Goal: Task Accomplishment & Management: Manage account settings

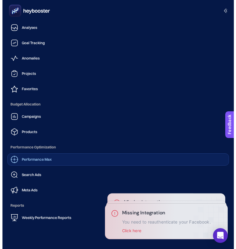
scroll to position [48, 0]
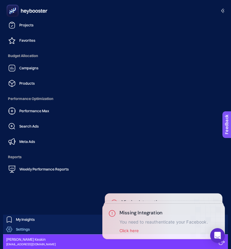
click at [28, 229] on span "Settings" at bounding box center [23, 229] width 14 height 5
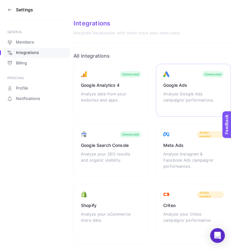
click at [175, 85] on div "Google Ads" at bounding box center [194, 85] width 60 height 6
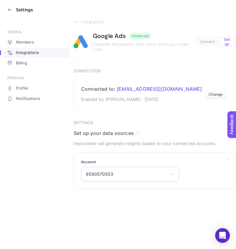
click at [116, 176] on span "8590570503" at bounding box center [126, 174] width 81 height 5
click at [114, 198] on li "8590570503" at bounding box center [130, 201] width 95 height 10
click at [213, 95] on button "Change" at bounding box center [215, 95] width 21 height 10
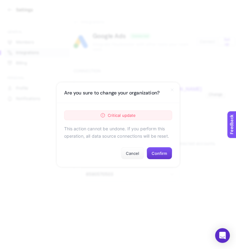
click at [166, 155] on button "Confirm" at bounding box center [159, 153] width 25 height 12
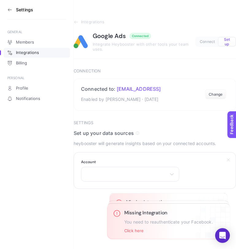
click at [153, 164] on label "Account" at bounding box center [130, 162] width 98 height 5
click at [153, 174] on div "heybooster OÜ" at bounding box center [130, 174] width 98 height 15
click at [97, 201] on span "heybooster OÜ" at bounding box center [101, 201] width 30 height 5
click at [86, 203] on button "Submit" at bounding box center [86, 205] width 24 height 12
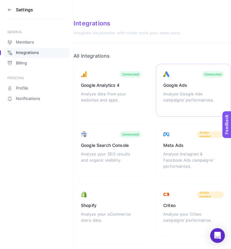
click at [188, 95] on div "Analyze Google Ads campaigns’ performances." at bounding box center [191, 100] width 54 height 18
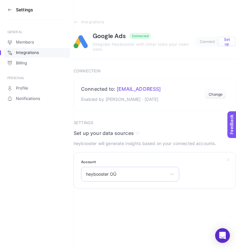
click at [137, 173] on span "heybooster OÜ" at bounding box center [126, 174] width 81 height 5
click at [153, 168] on div "heybooster OÜ heybooster OÜ" at bounding box center [130, 174] width 98 height 15
click at [210, 93] on button "Change" at bounding box center [215, 95] width 21 height 10
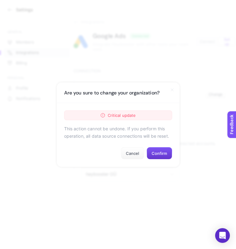
click at [160, 151] on button "Confirm" at bounding box center [159, 153] width 25 height 12
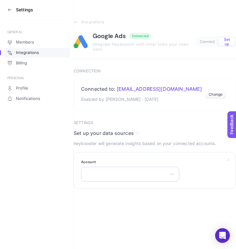
click at [152, 170] on div "8590570503" at bounding box center [130, 174] width 98 height 15
click at [106, 201] on span "8590570503" at bounding box center [99, 201] width 27 height 5
click at [88, 203] on button "Submit" at bounding box center [86, 205] width 24 height 12
